Goal: Information Seeking & Learning: Learn about a topic

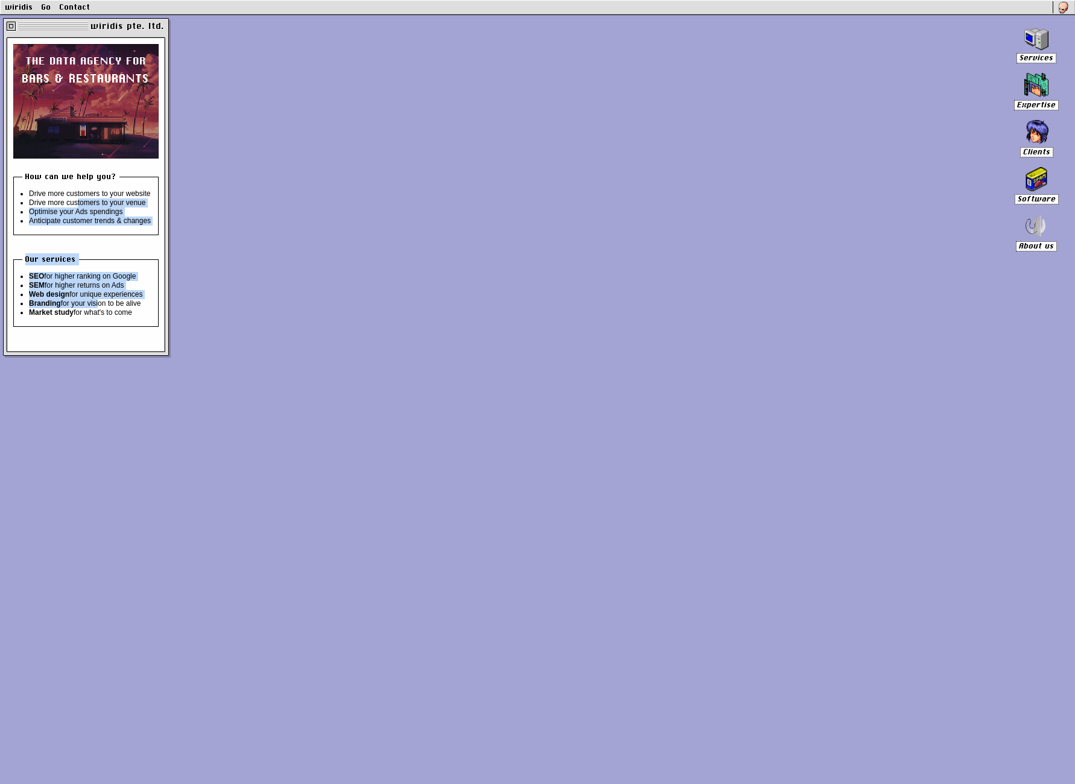
drag, startPoint x: 78, startPoint y: 205, endPoint x: 98, endPoint y: 302, distance: 99.6
click at [98, 302] on div "the data agency for bars & restaurants How can we help you? Drive more customer…" at bounding box center [85, 195] width 145 height 302
click at [98, 302] on li "Branding for your vision to be alive" at bounding box center [90, 303] width 123 height 9
click at [1048, 51] on link "Services" at bounding box center [1036, 44] width 54 height 38
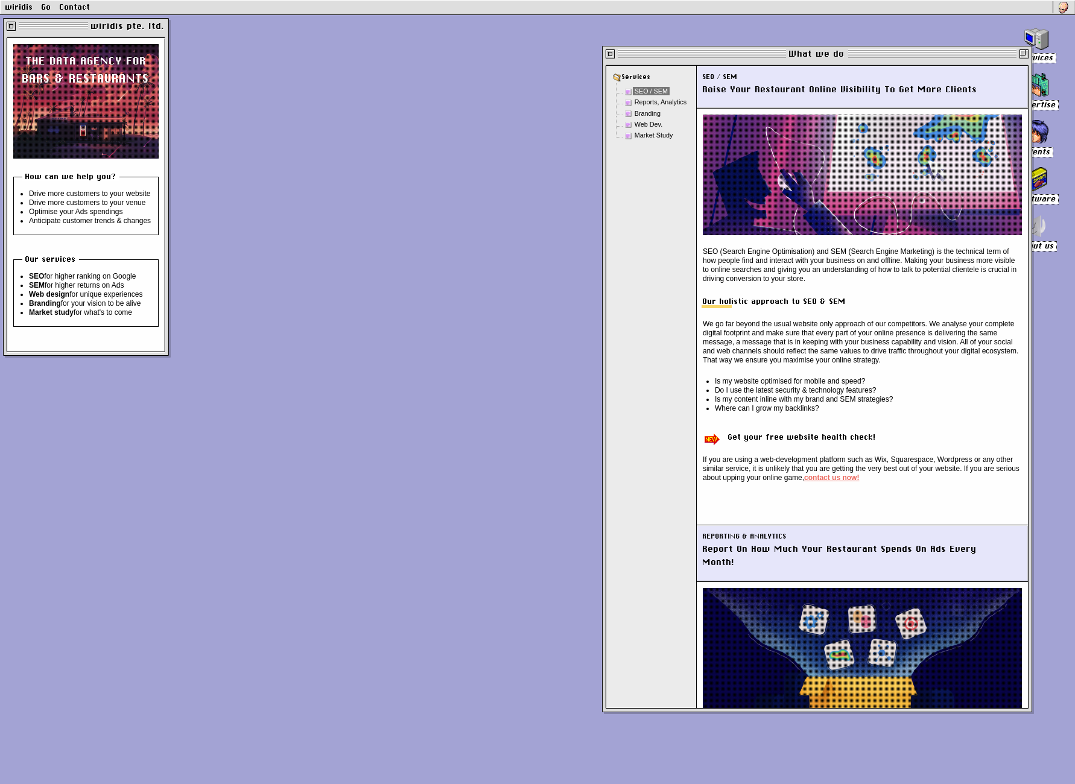
click at [632, 122] on li "Web Dev." at bounding box center [657, 124] width 66 height 11
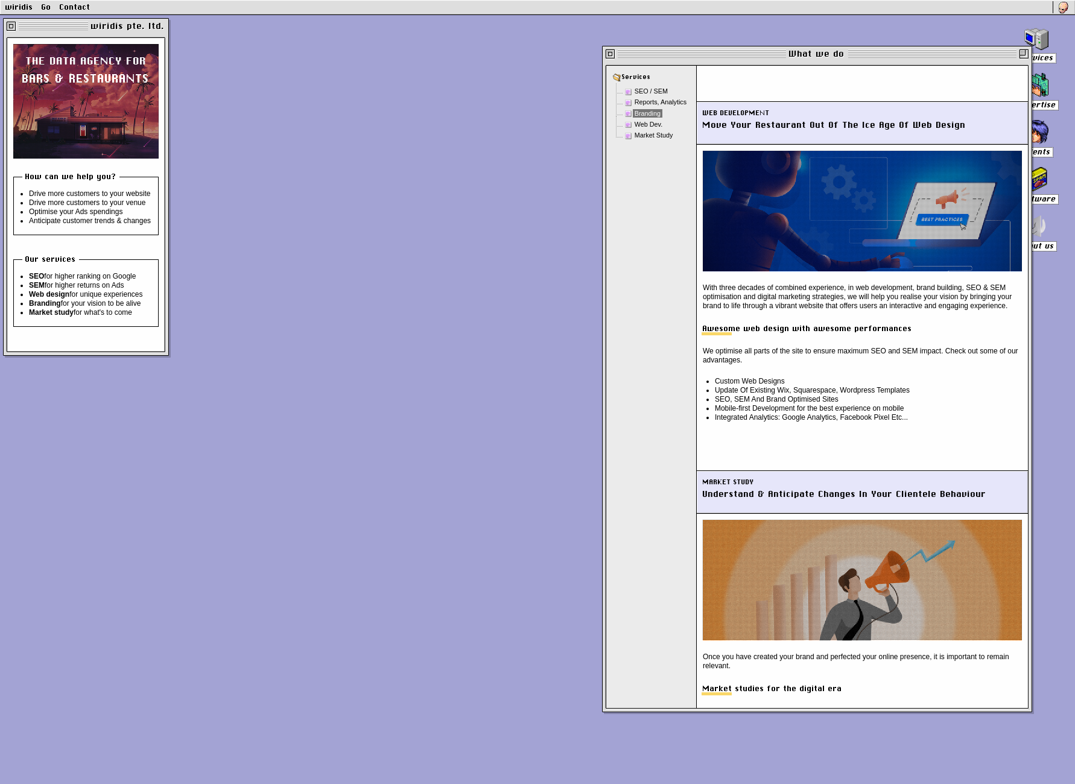
scroll to position [1266, 0]
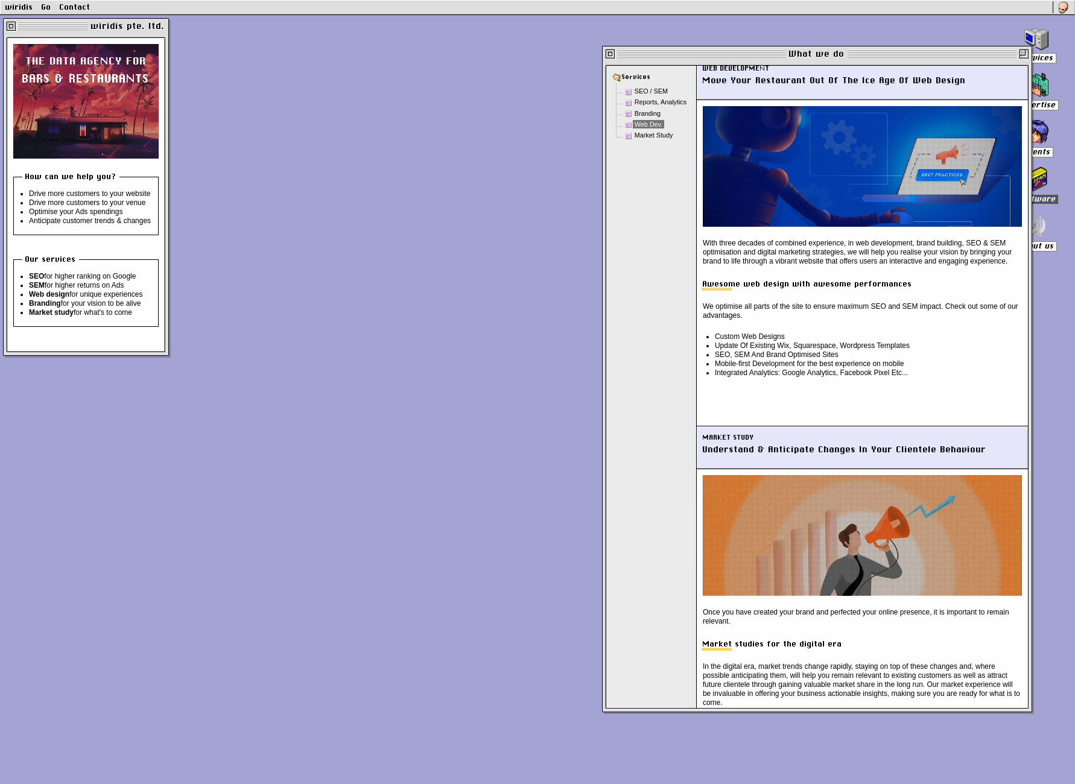
click at [1061, 170] on div at bounding box center [1036, 179] width 53 height 24
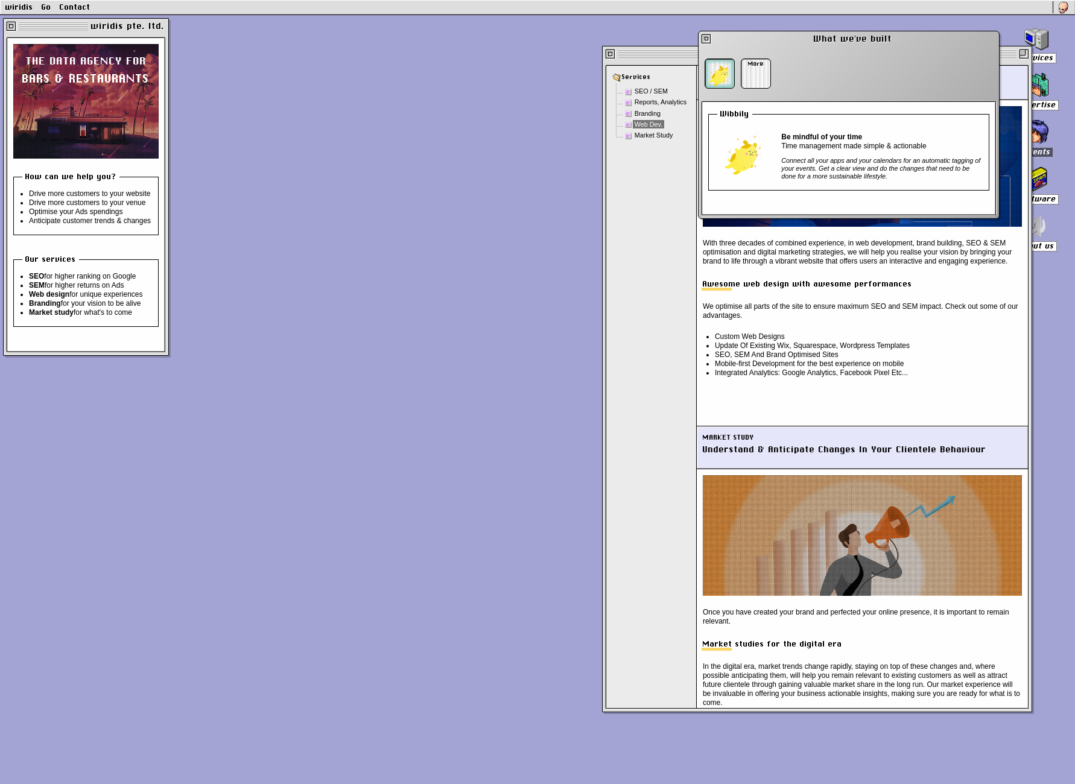
click at [1051, 151] on h2 "Clients" at bounding box center [1036, 152] width 33 height 10
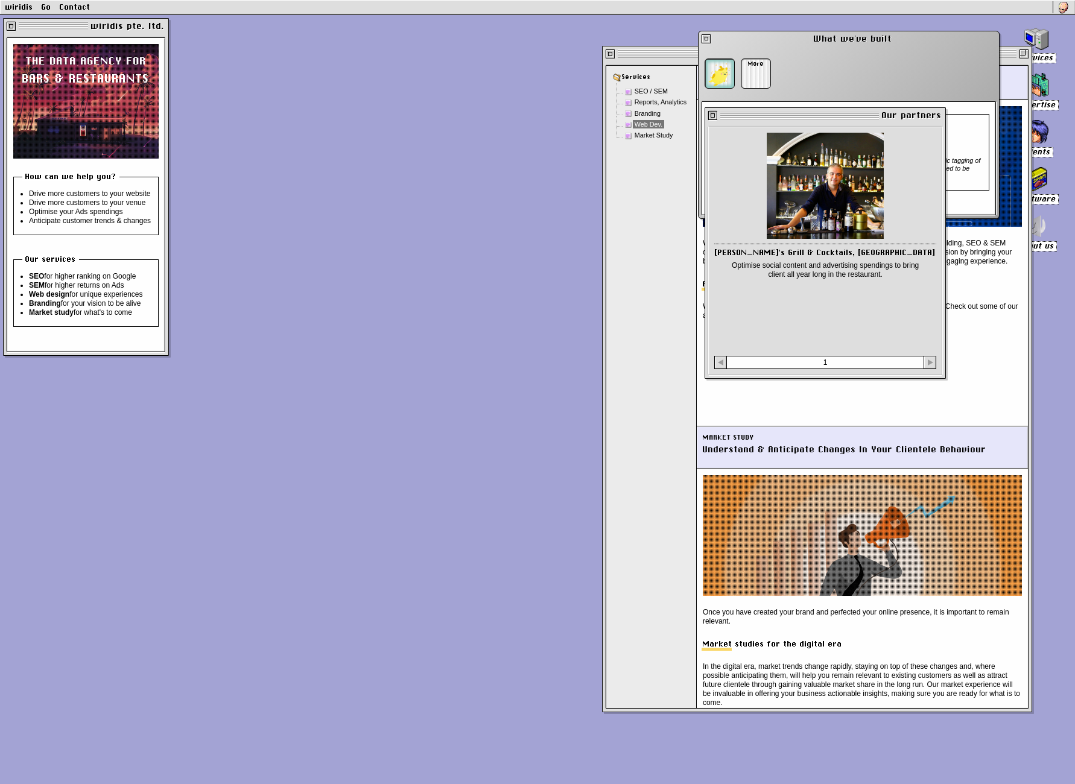
click at [886, 357] on div "1" at bounding box center [825, 362] width 222 height 13
click at [983, 320] on p "We optimise all parts of the site to ensure maximum SEO and SEM impact. Check o…" at bounding box center [862, 311] width 319 height 18
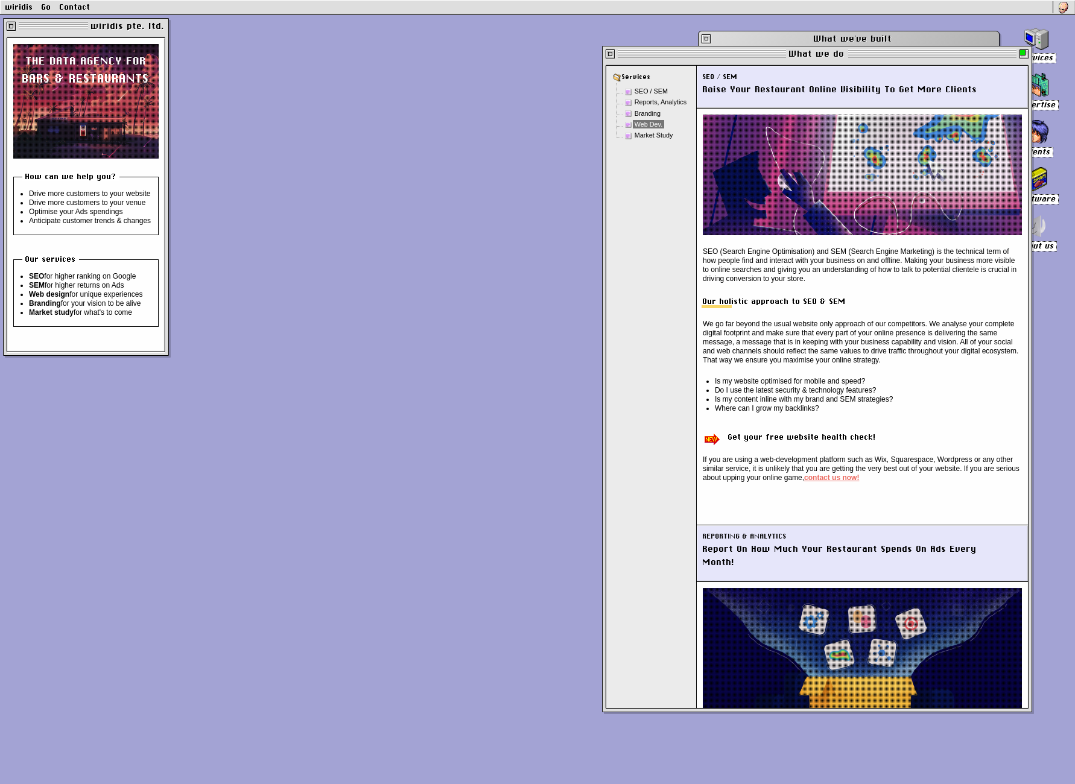
click at [1021, 58] on div at bounding box center [1024, 53] width 9 height 9
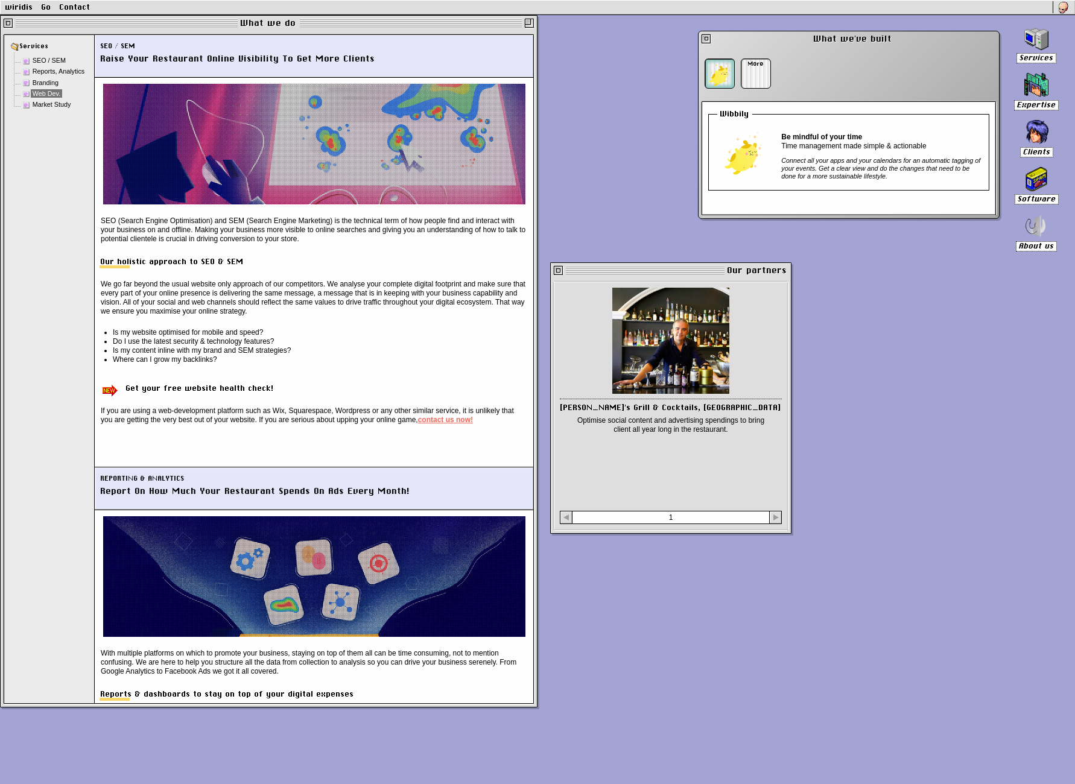
drag, startPoint x: 853, startPoint y: 117, endPoint x: 700, endPoint y: 272, distance: 217.2
click at [700, 272] on div at bounding box center [645, 270] width 159 height 9
click at [783, 520] on div "1" at bounding box center [673, 516] width 222 height 13
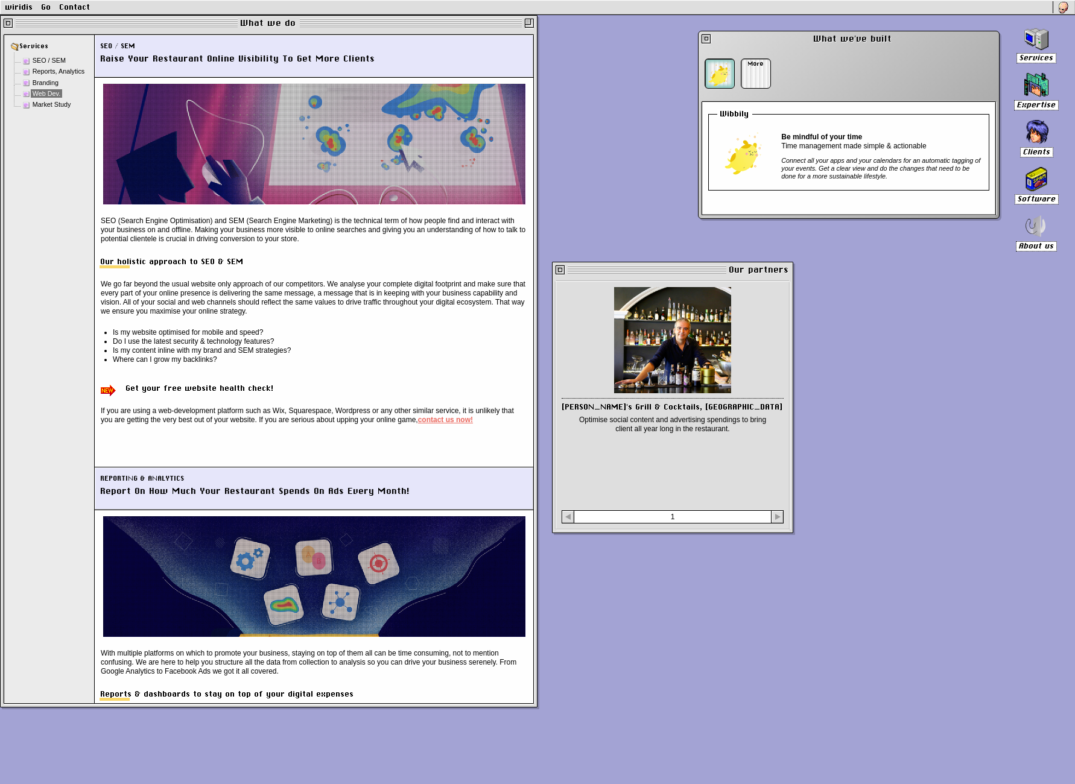
click at [783, 520] on div "1" at bounding box center [673, 516] width 222 height 13
click at [778, 516] on polygon at bounding box center [777, 517] width 5 height 6
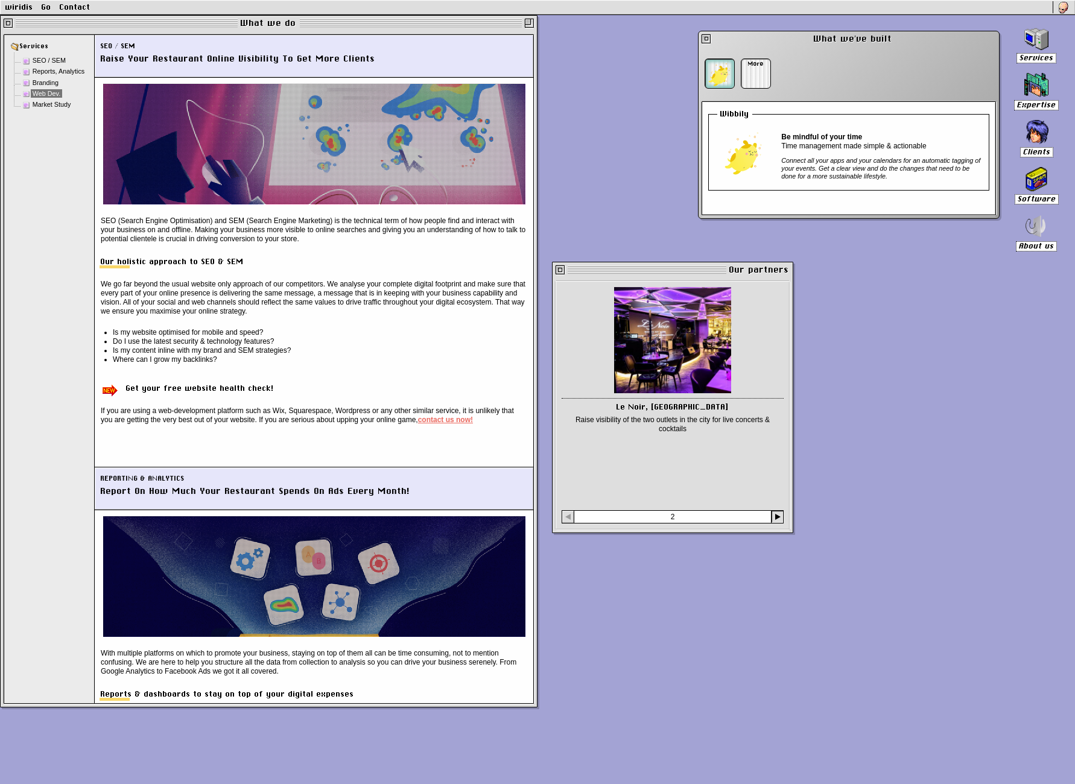
click at [778, 516] on polygon at bounding box center [777, 517] width 5 height 6
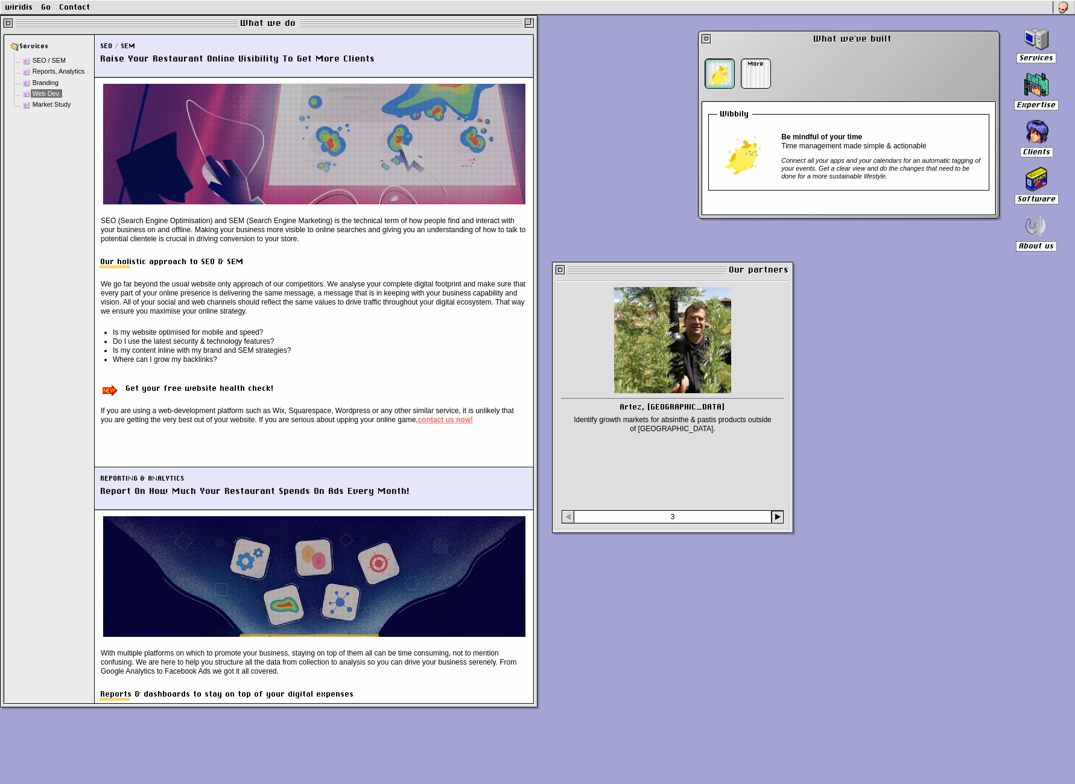
click at [778, 516] on polygon at bounding box center [777, 517] width 5 height 6
click at [1061, 9] on img at bounding box center [1064, 8] width 12 height 12
